Goal: Information Seeking & Learning: Find contact information

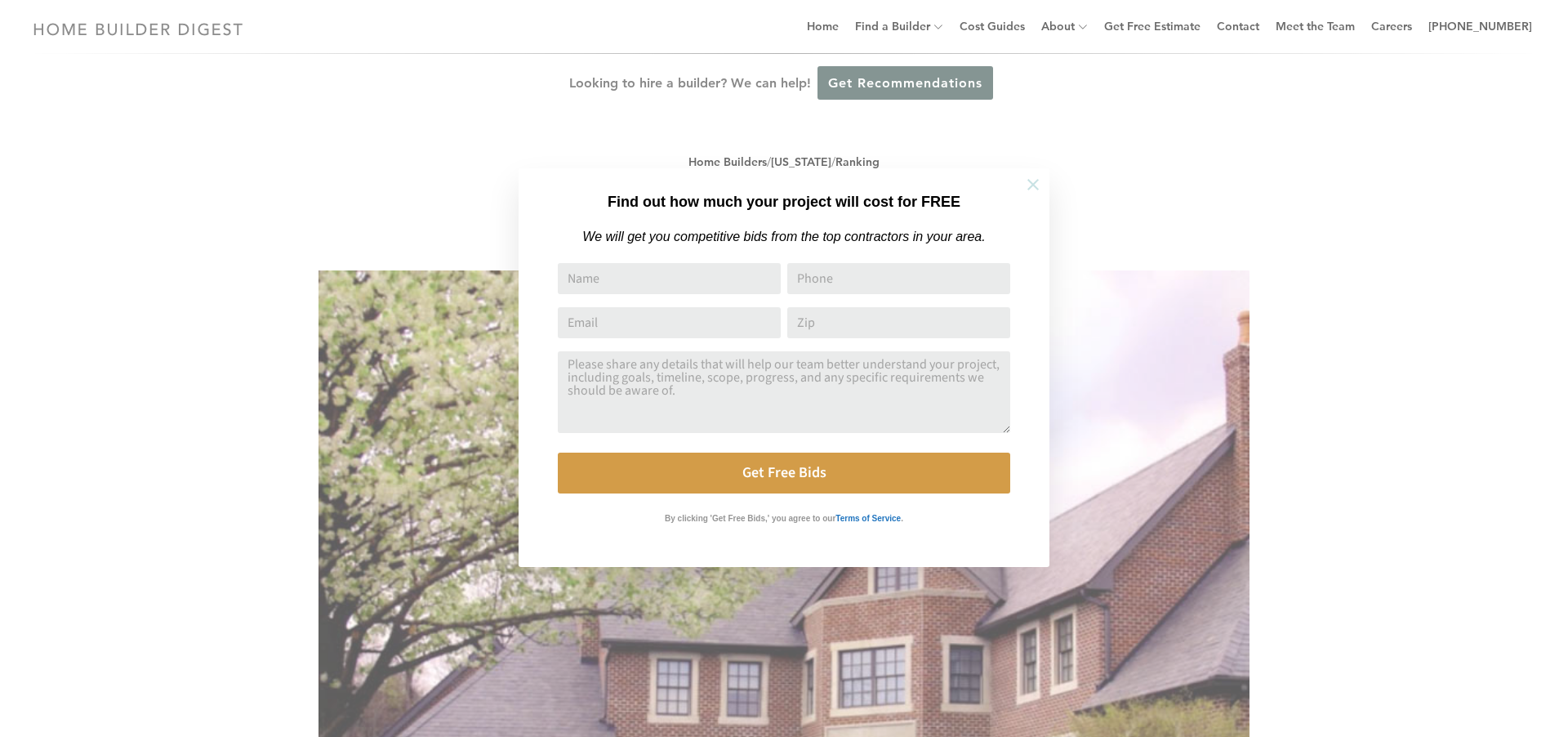
click at [1037, 186] on icon at bounding box center [1033, 185] width 12 height 12
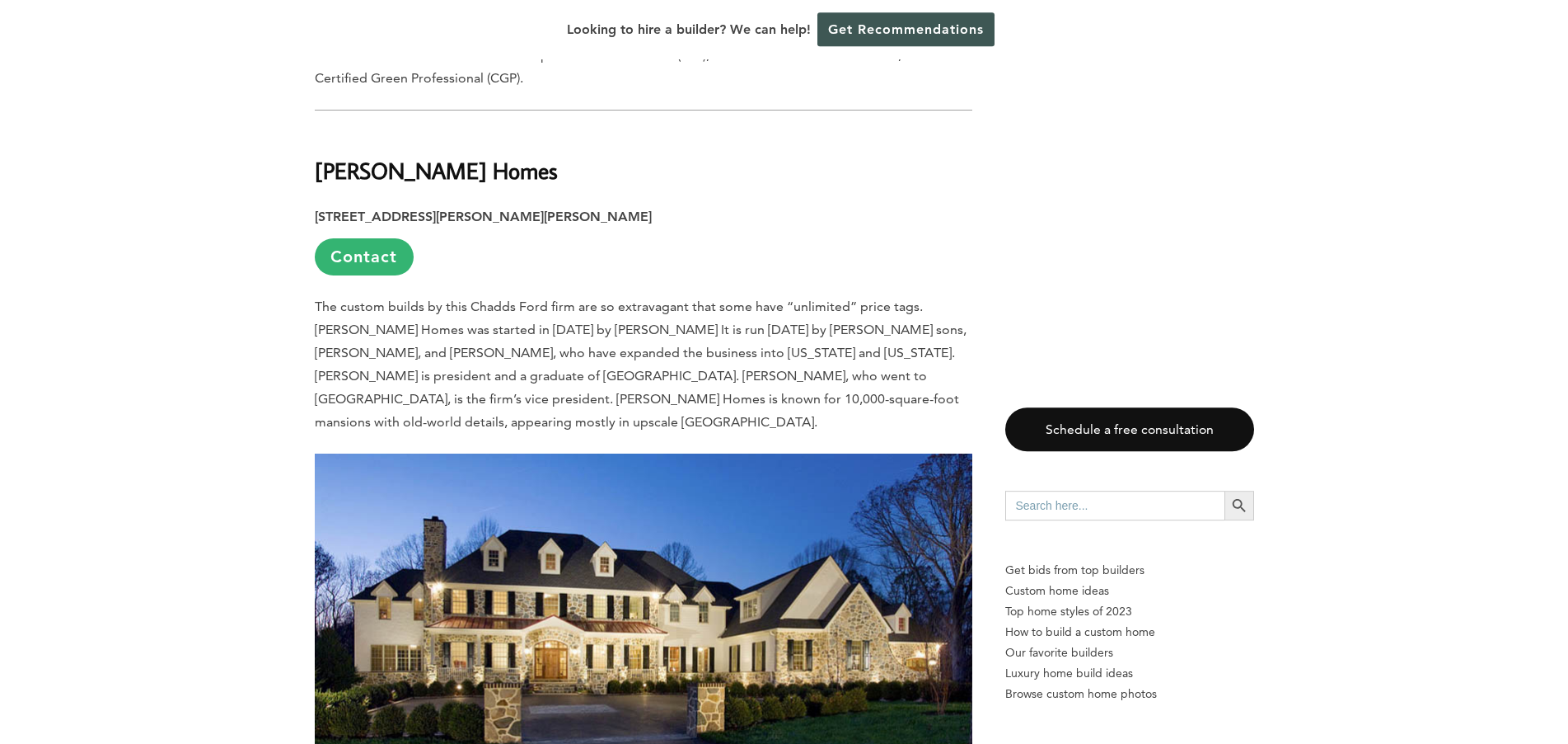
scroll to position [10954, 0]
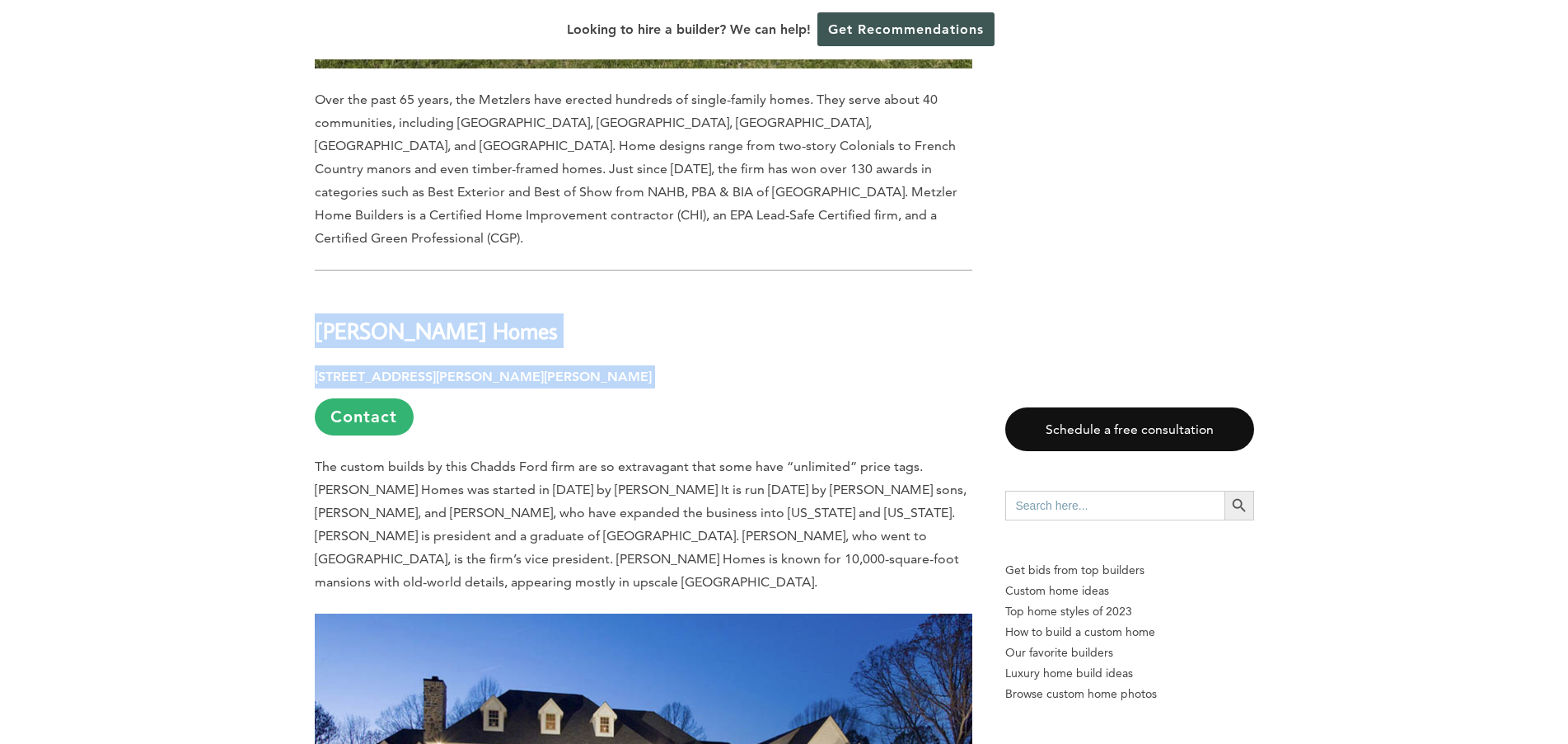
drag, startPoint x: 318, startPoint y: 80, endPoint x: 625, endPoint y: 133, distance: 311.5
copy div "[PERSON_NAME] Homes [STREET_ADDRESS][PERSON_NAME][PERSON_NAME]"
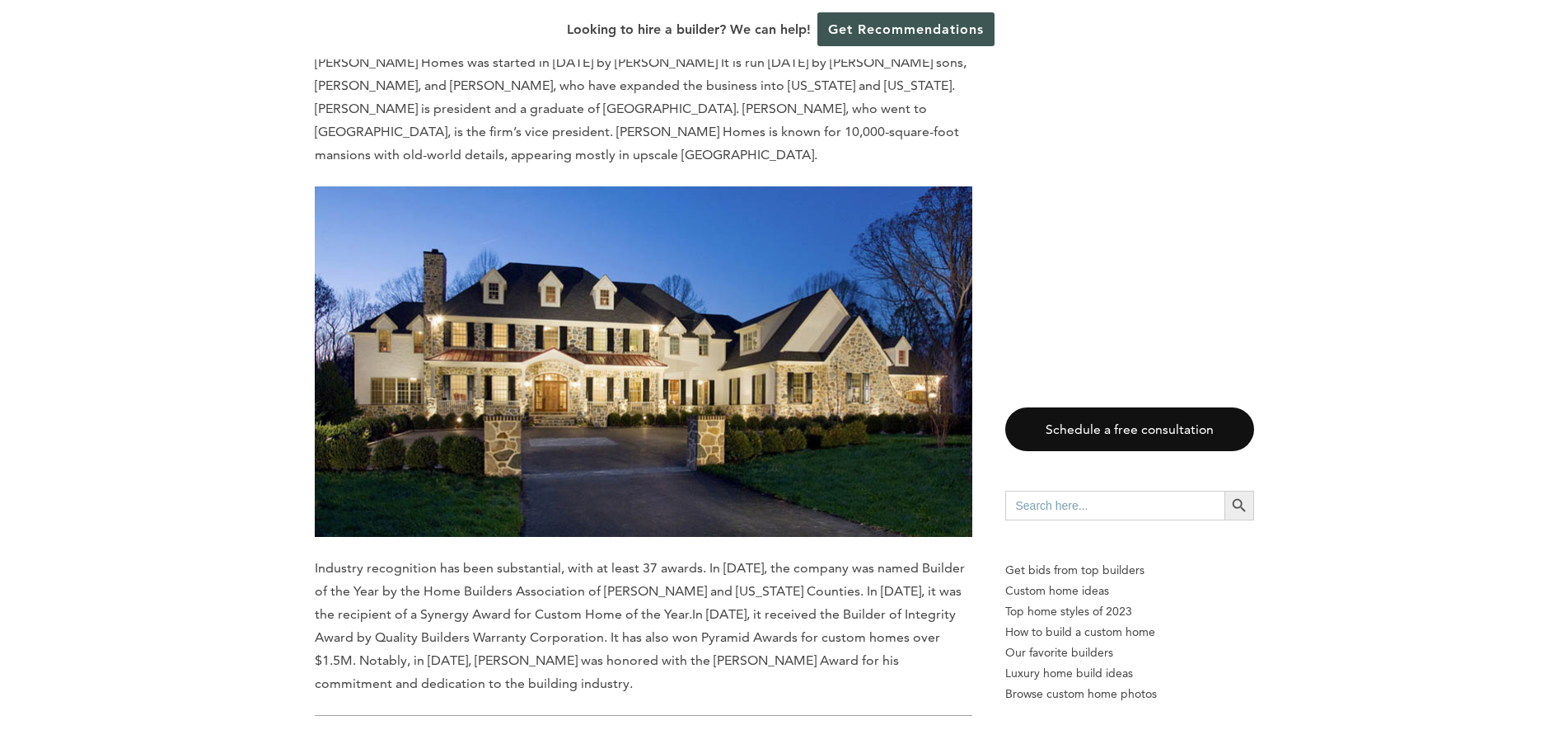
scroll to position [11400, 0]
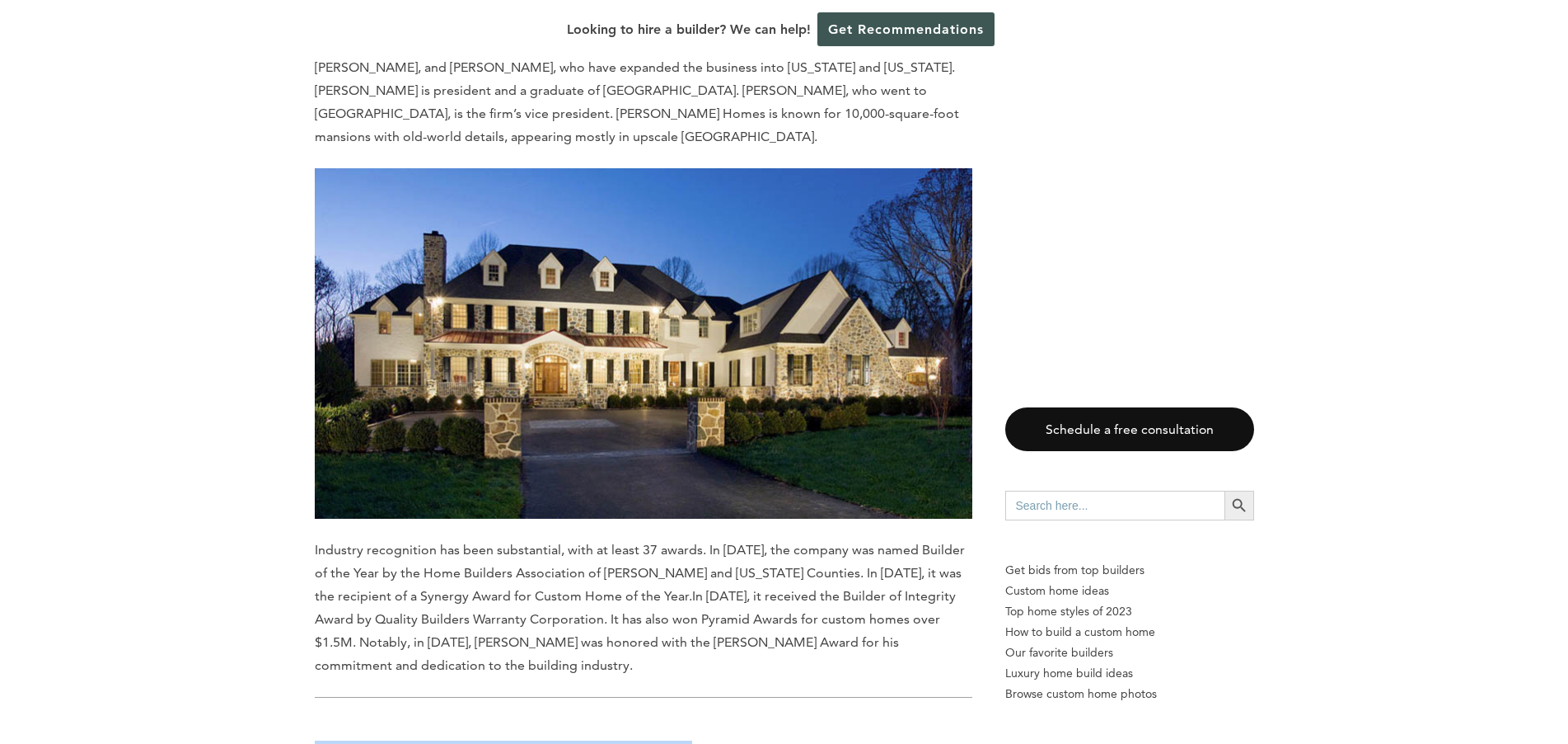
drag, startPoint x: 318, startPoint y: 486, endPoint x: 563, endPoint y: 532, distance: 249.3
copy div "[PERSON_NAME] & [PERSON_NAME] [STREET_ADDRESS][PERSON_NAME]"
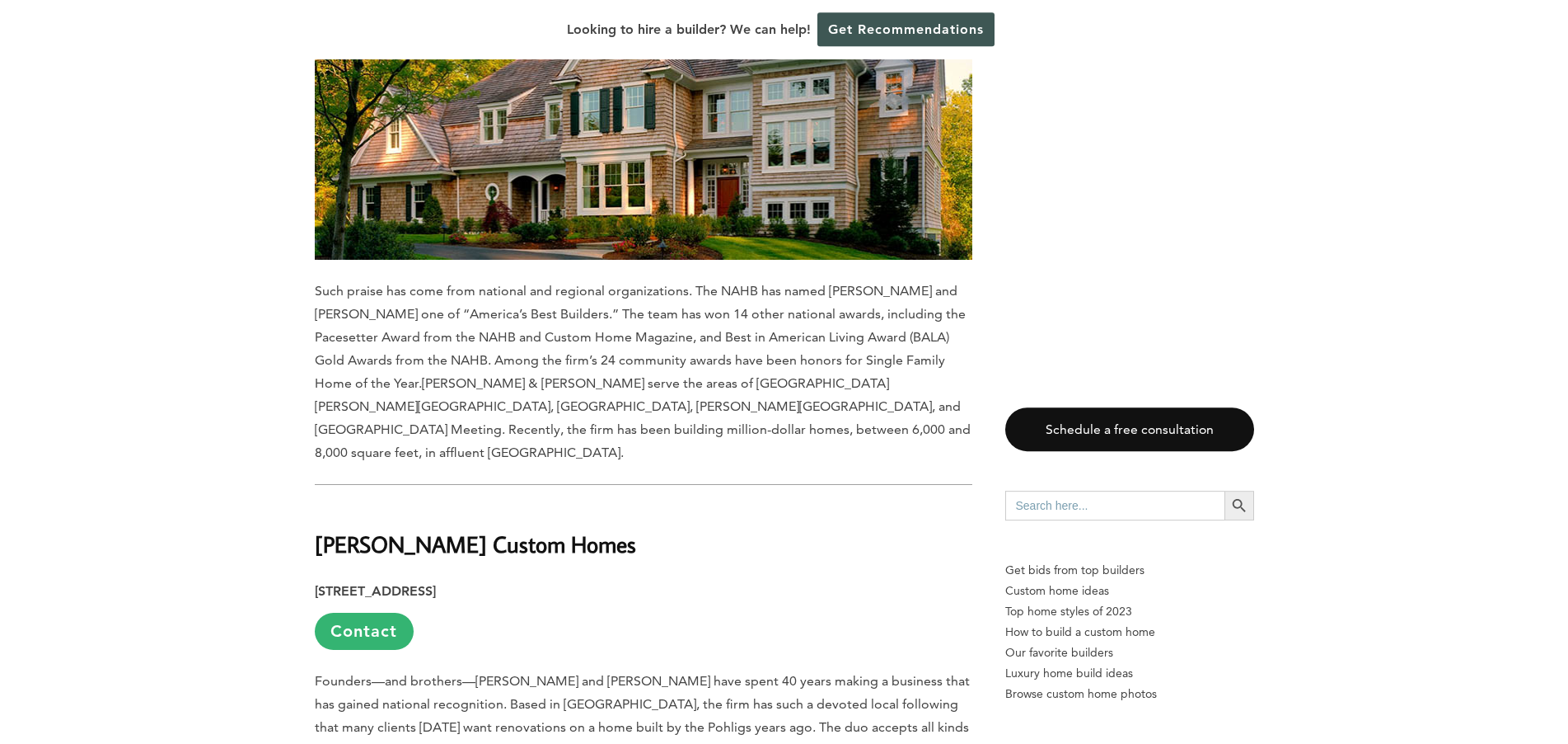
scroll to position [12468, 0]
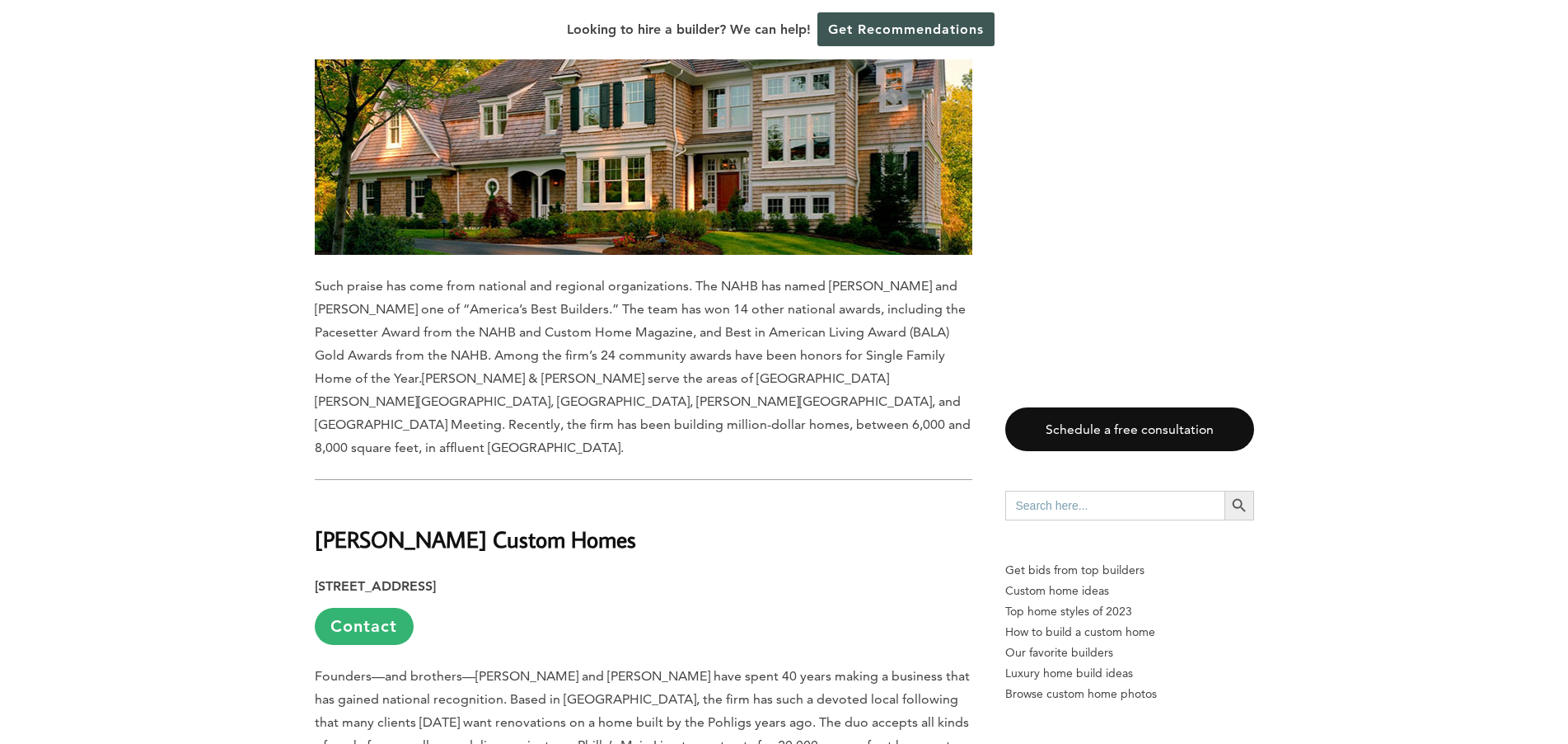
drag, startPoint x: 318, startPoint y: 224, endPoint x: 659, endPoint y: 265, distance: 343.5
copy div "[PERSON_NAME] Custom Homes [STREET_ADDRESS]"
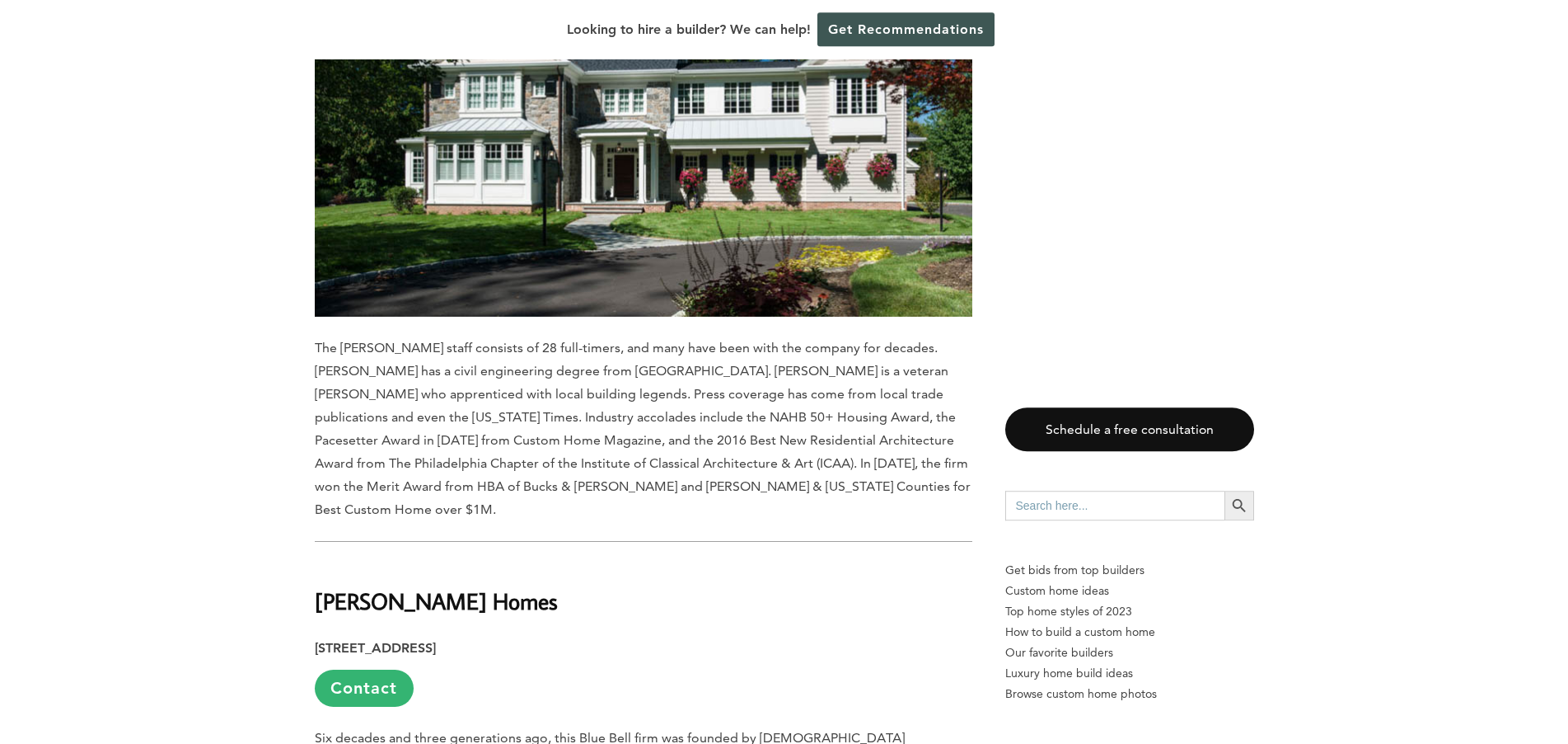
scroll to position [13448, 0]
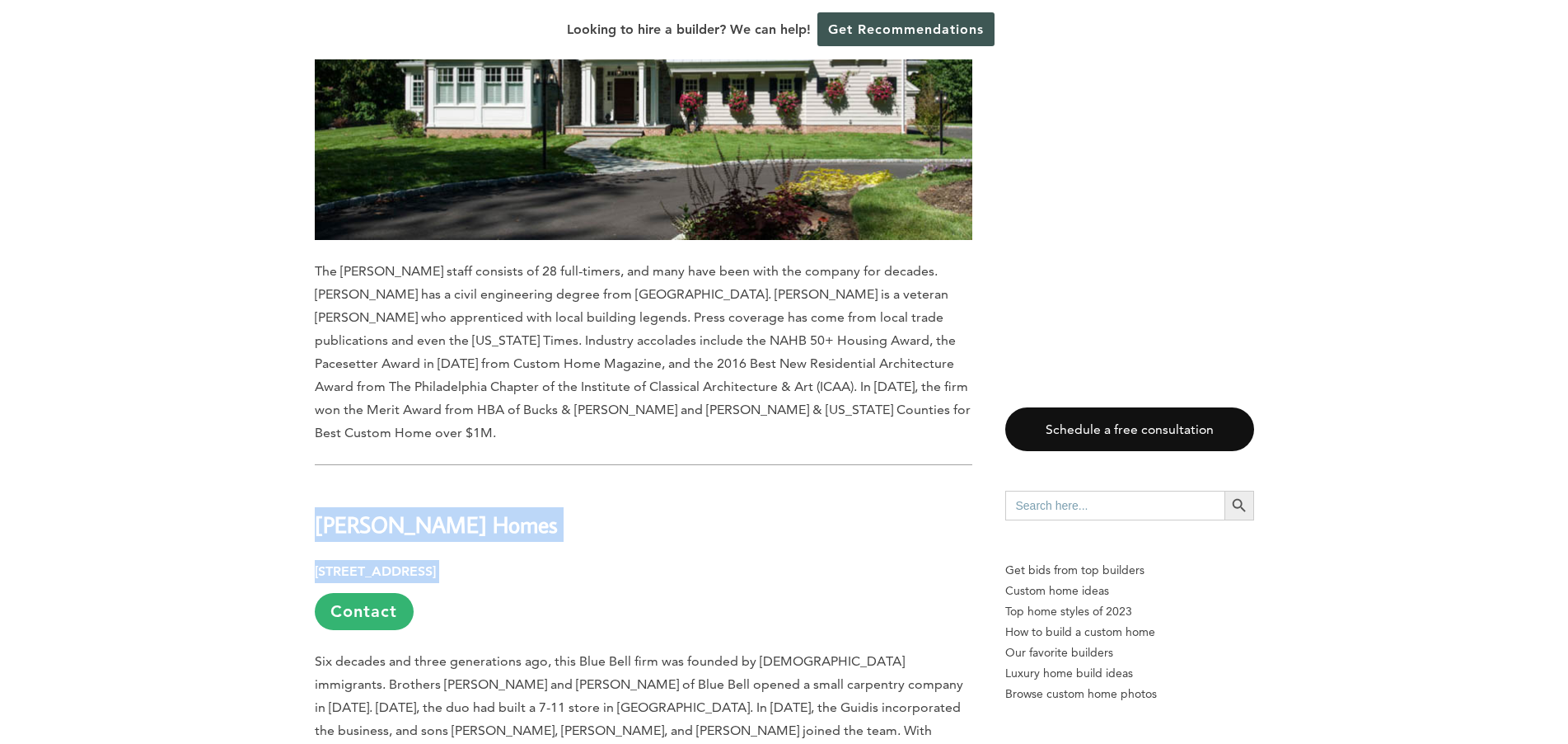
drag, startPoint x: 316, startPoint y: 163, endPoint x: 595, endPoint y: 207, distance: 282.4
copy div "[PERSON_NAME] Homes [STREET_ADDRESS]"
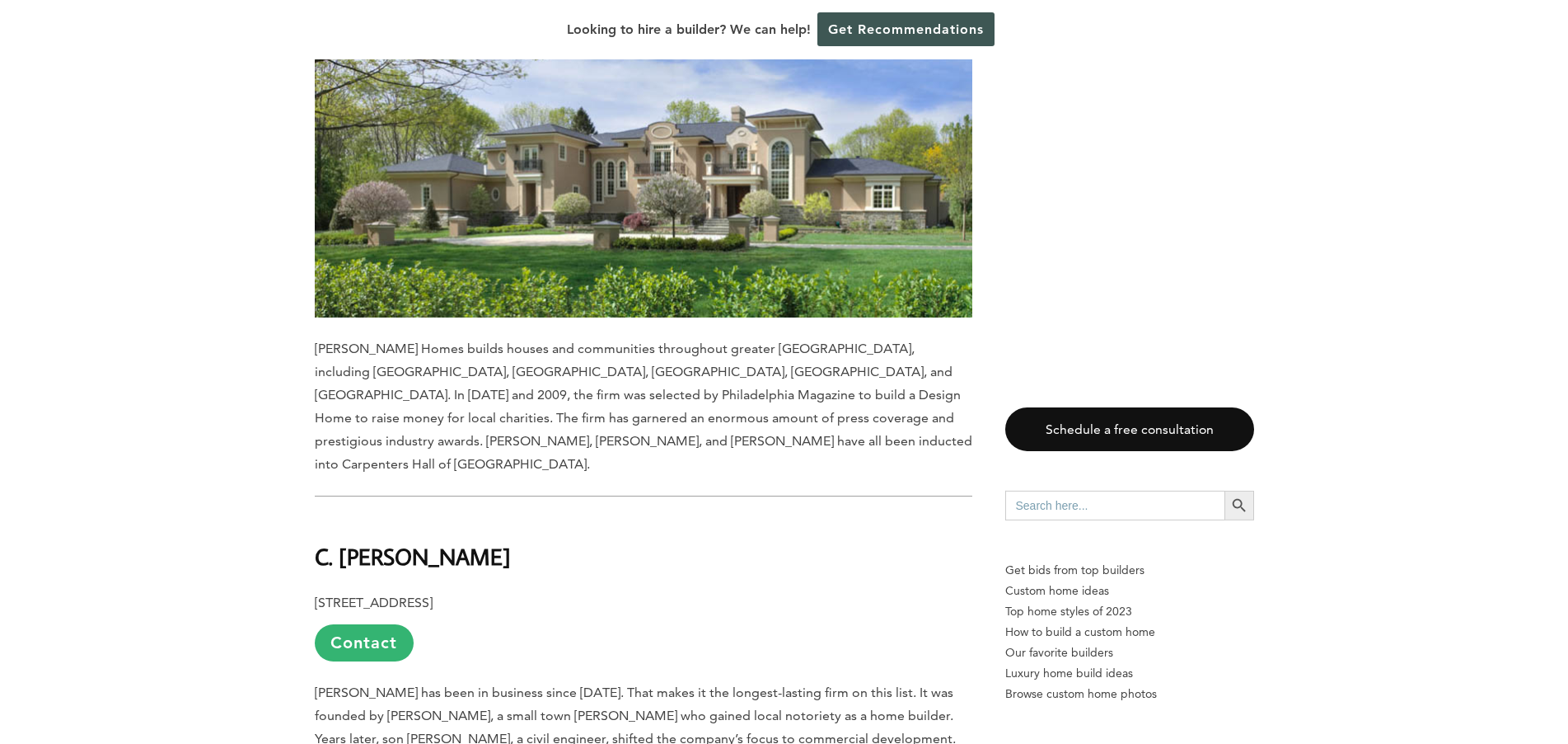
scroll to position [14249, 0]
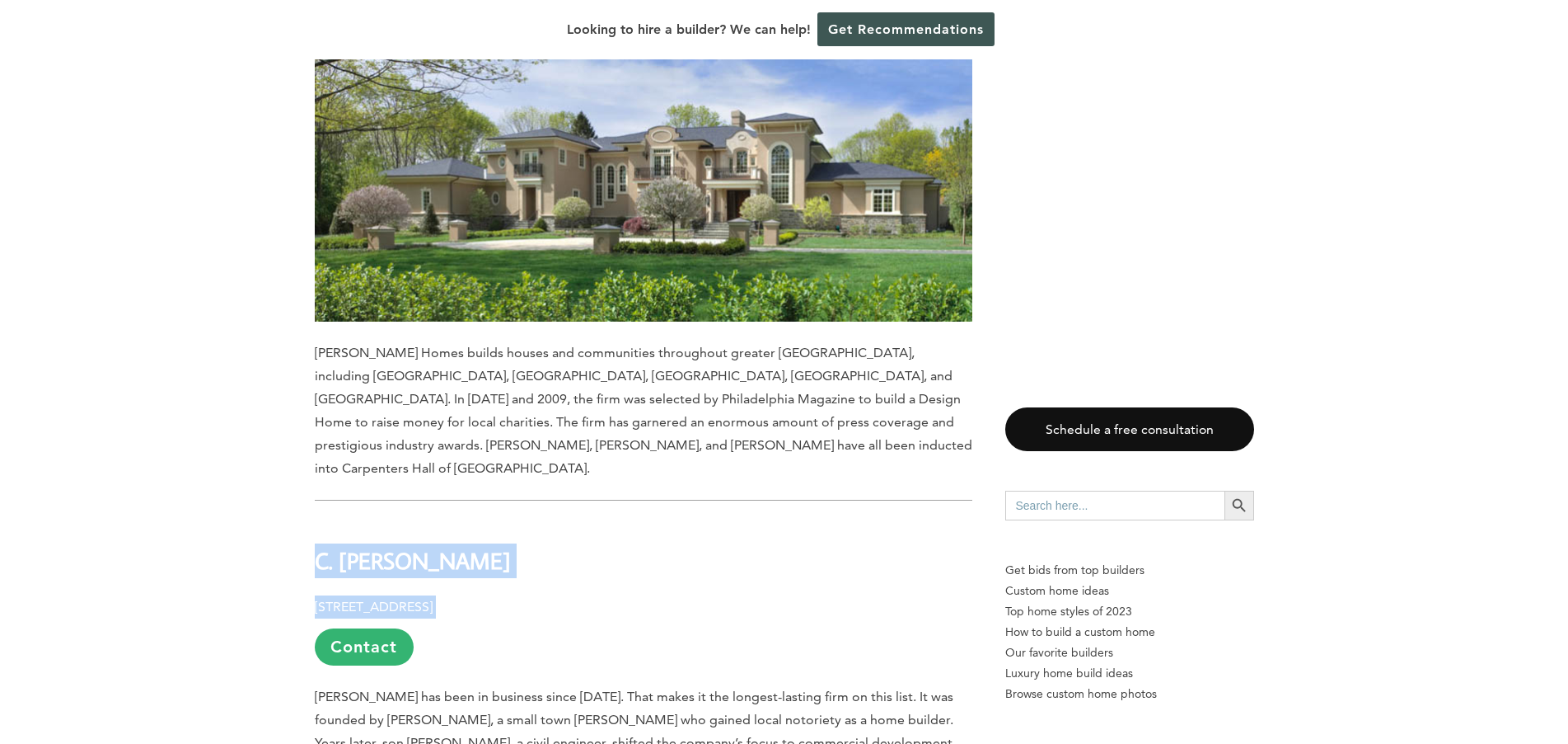
drag, startPoint x: 316, startPoint y: 154, endPoint x: 595, endPoint y: 201, distance: 282.9
copy div "C. [PERSON_NAME] [STREET_ADDRESS]"
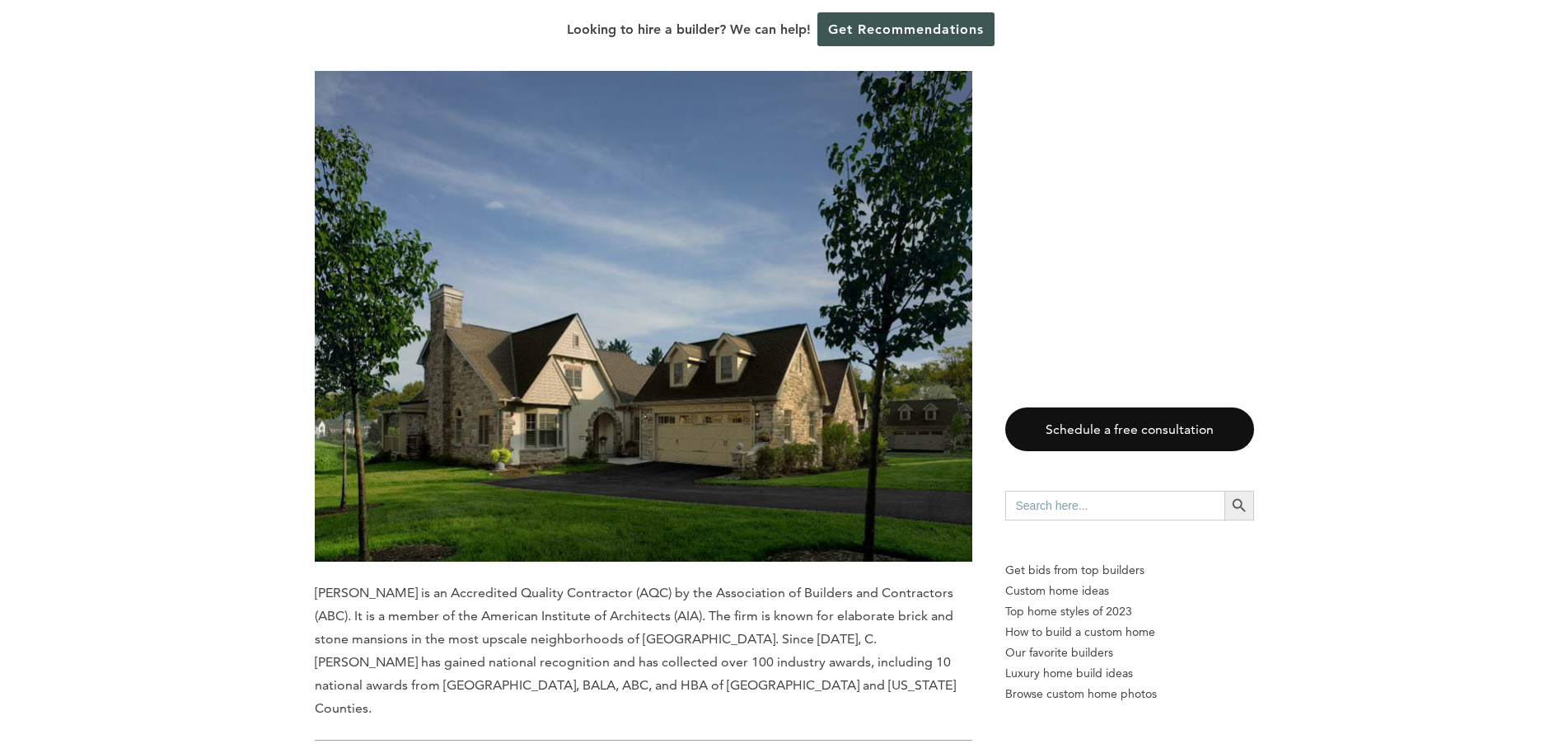
scroll to position [15050, 0]
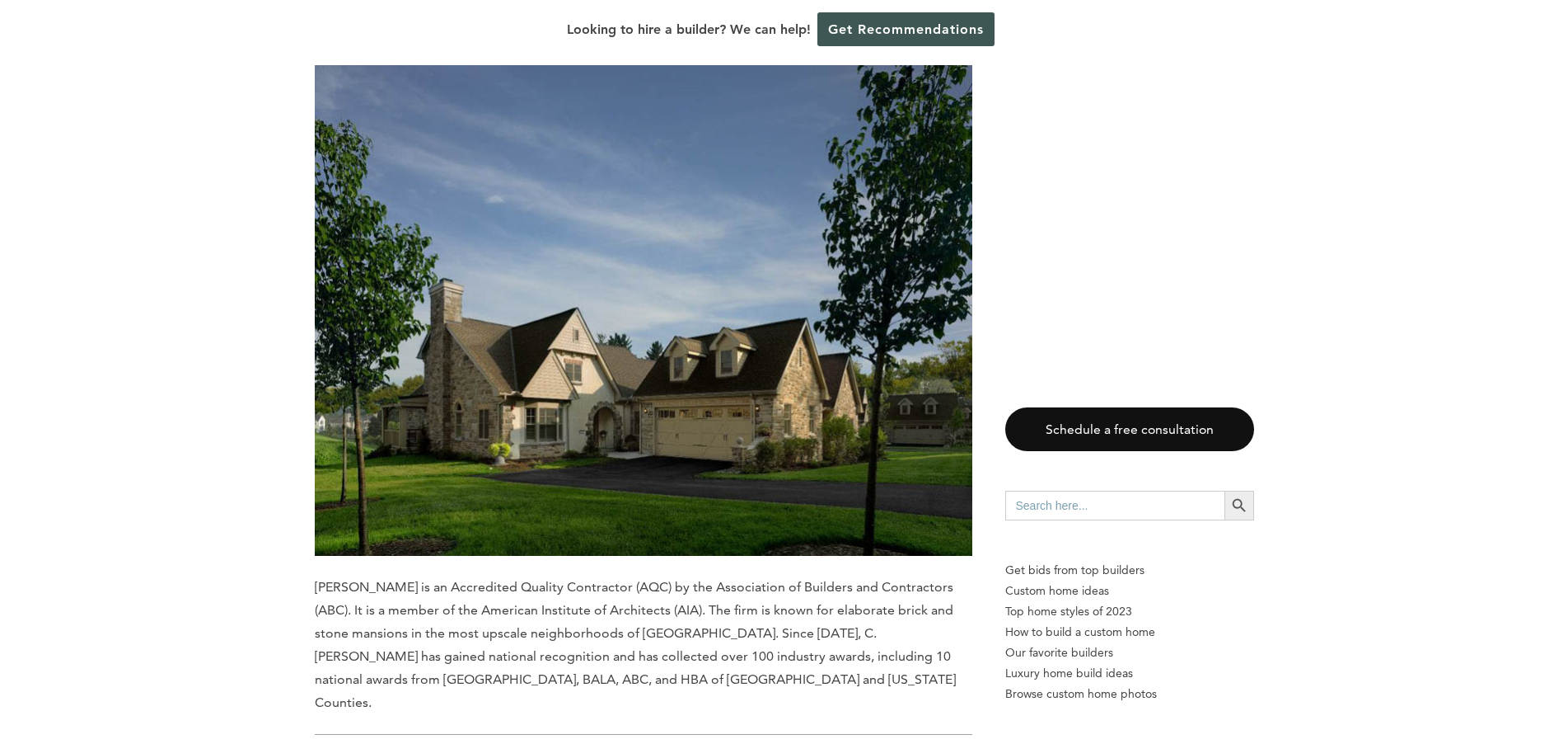
drag, startPoint x: 315, startPoint y: 345, endPoint x: 580, endPoint y: 385, distance: 268.0
copy div "[PERSON_NAME] Development [STREET_ADDRESS]"
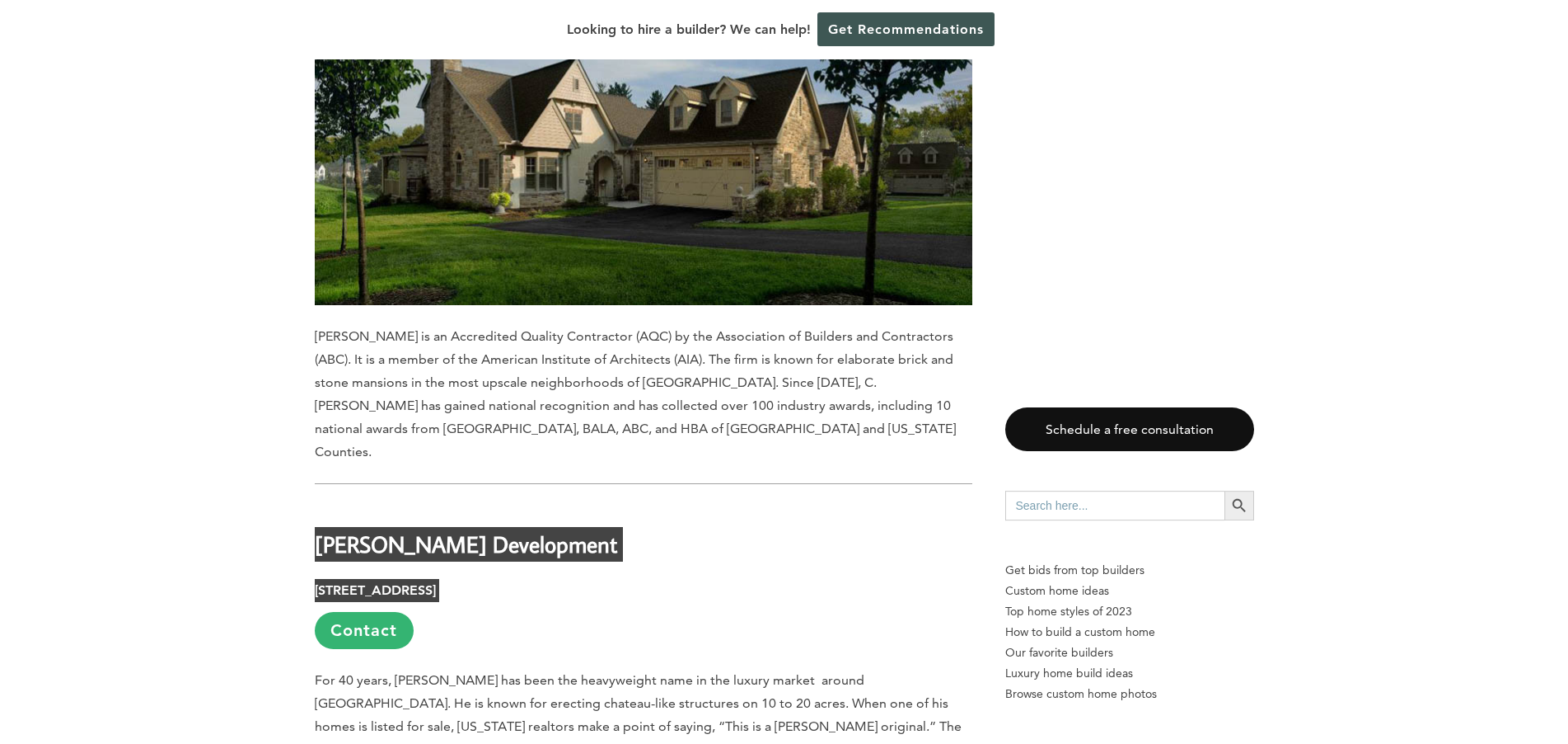
scroll to position [15318, 0]
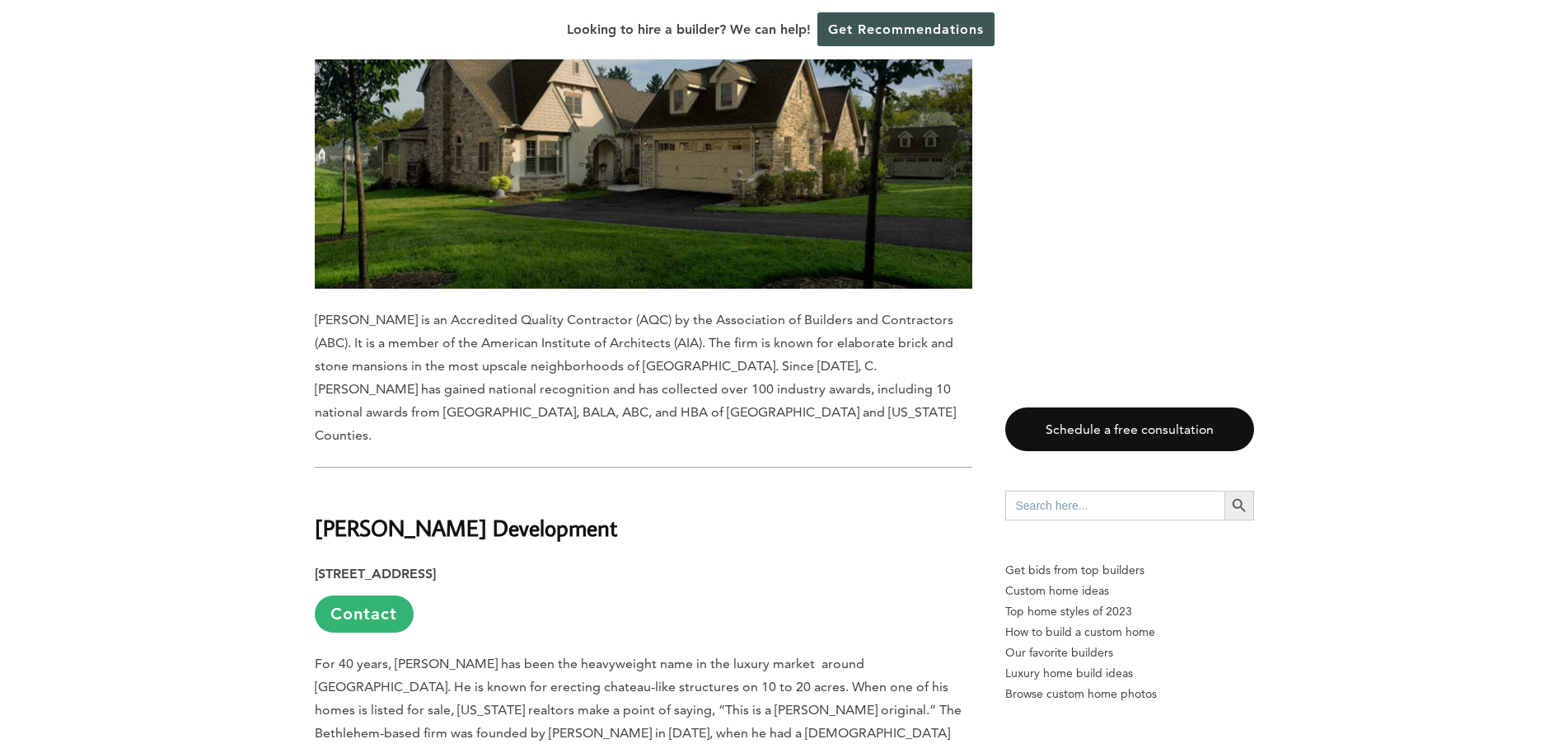
click at [695, 652] on p "For 40 years, [PERSON_NAME] has been the heavyweight name in the luxury market …" at bounding box center [643, 744] width 658 height 185
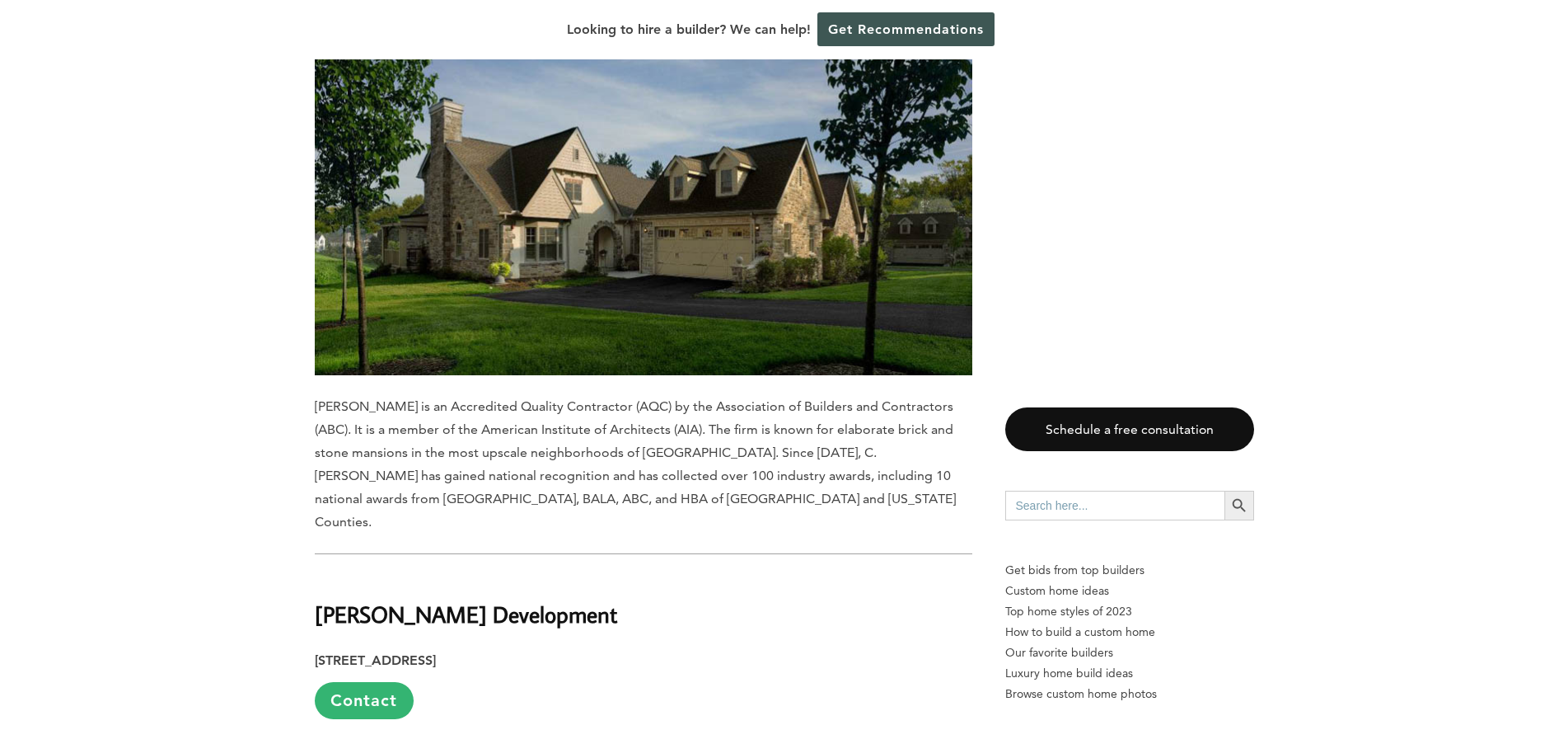
scroll to position [15229, 0]
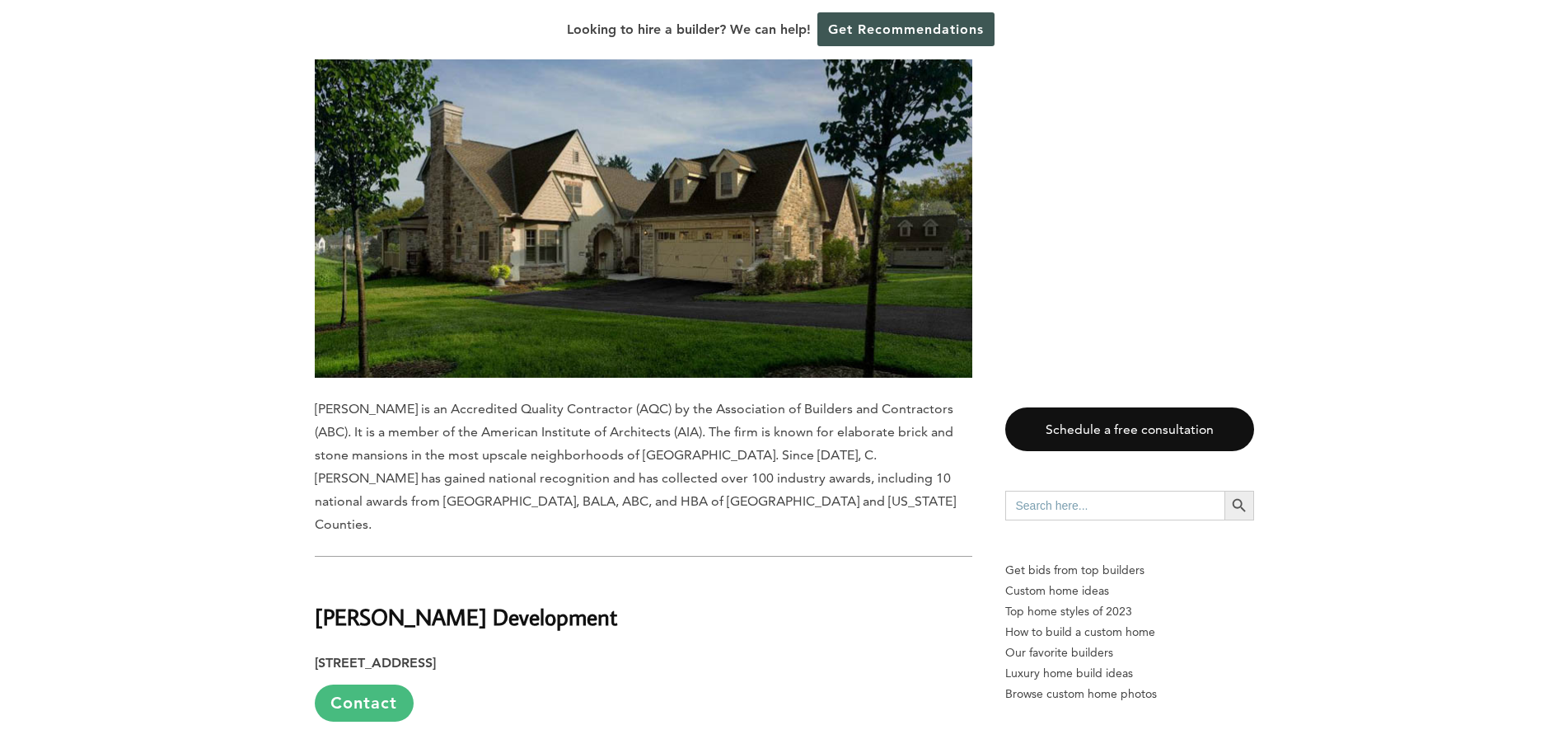
click at [352, 684] on link "Contact" at bounding box center [363, 703] width 99 height 37
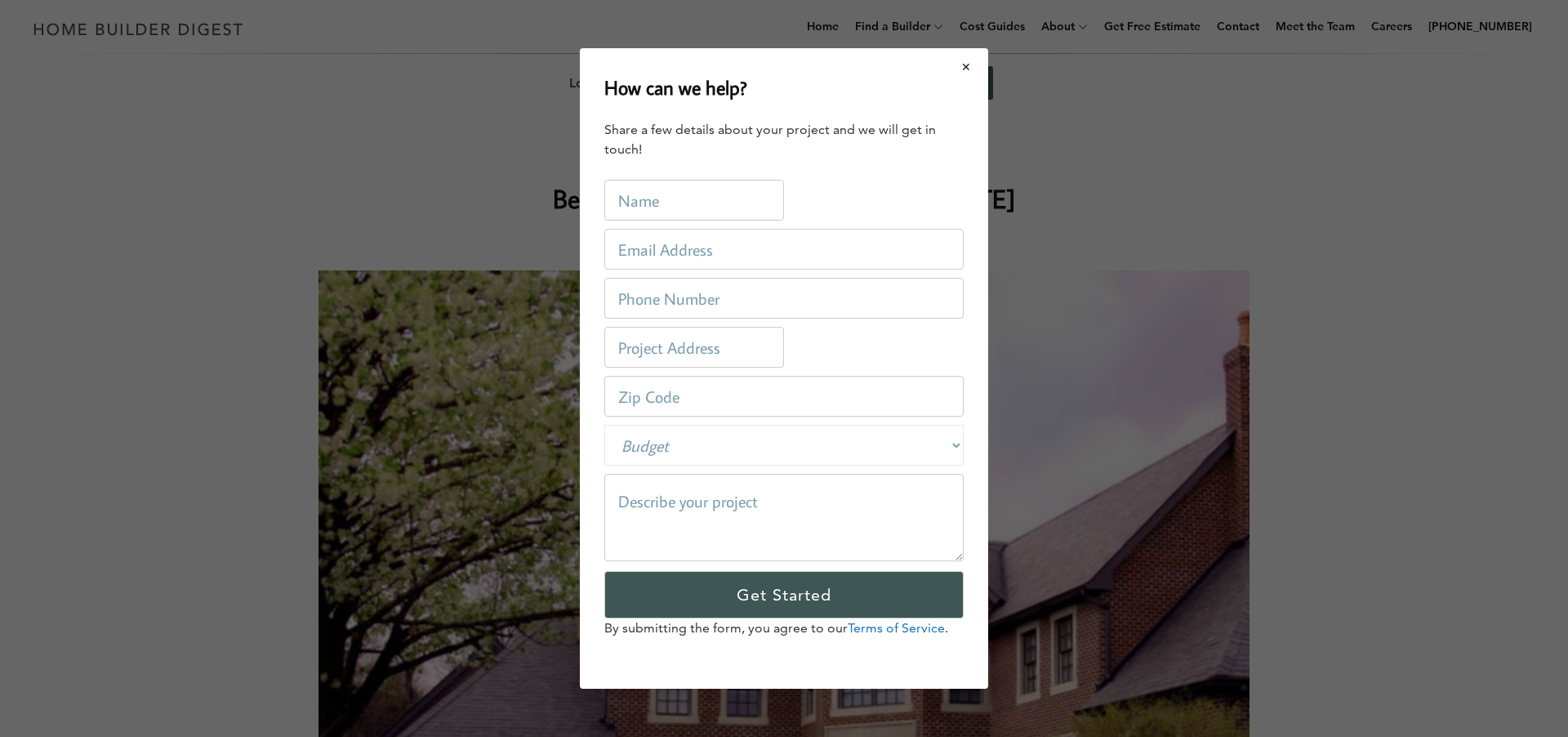
click at [968, 73] on button "Close modal" at bounding box center [967, 67] width 43 height 34
